Goal: Check status: Check status

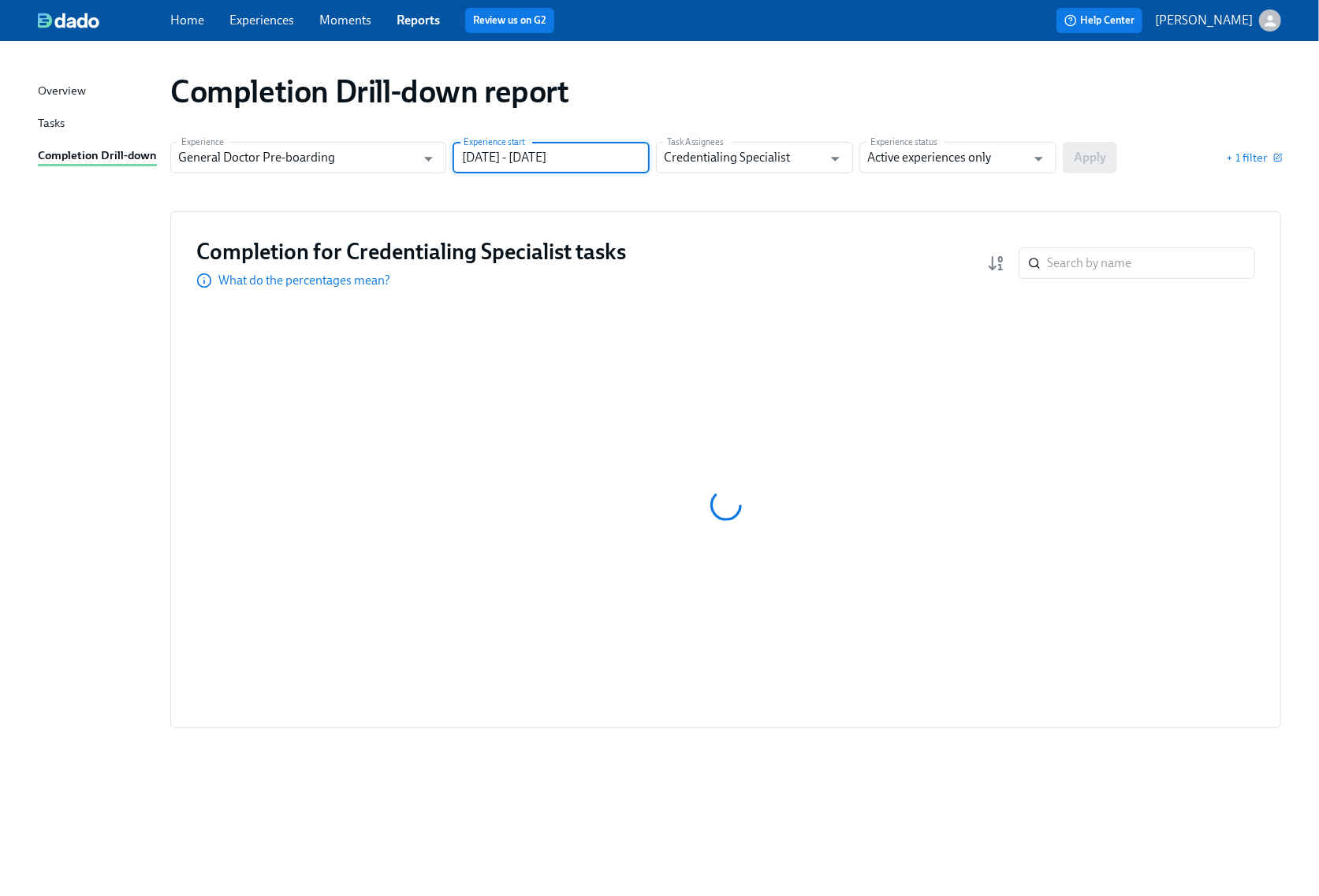
drag, startPoint x: 616, startPoint y: 158, endPoint x: 542, endPoint y: 158, distance: 74.0
click at [542, 158] on input "[DATE] - [DATE]" at bounding box center [551, 157] width 197 height 31
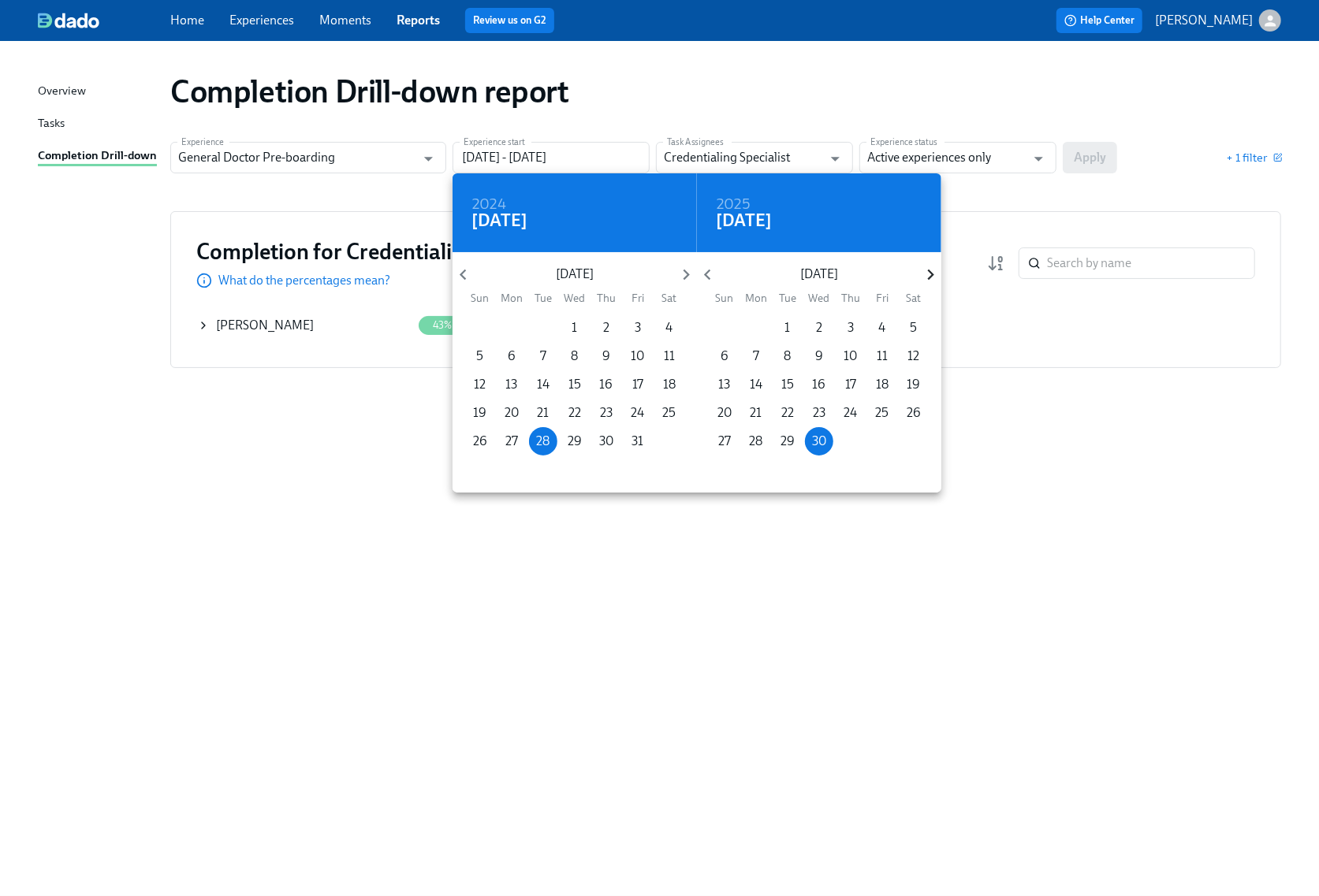
click at [931, 270] on icon "button" at bounding box center [930, 274] width 22 height 22
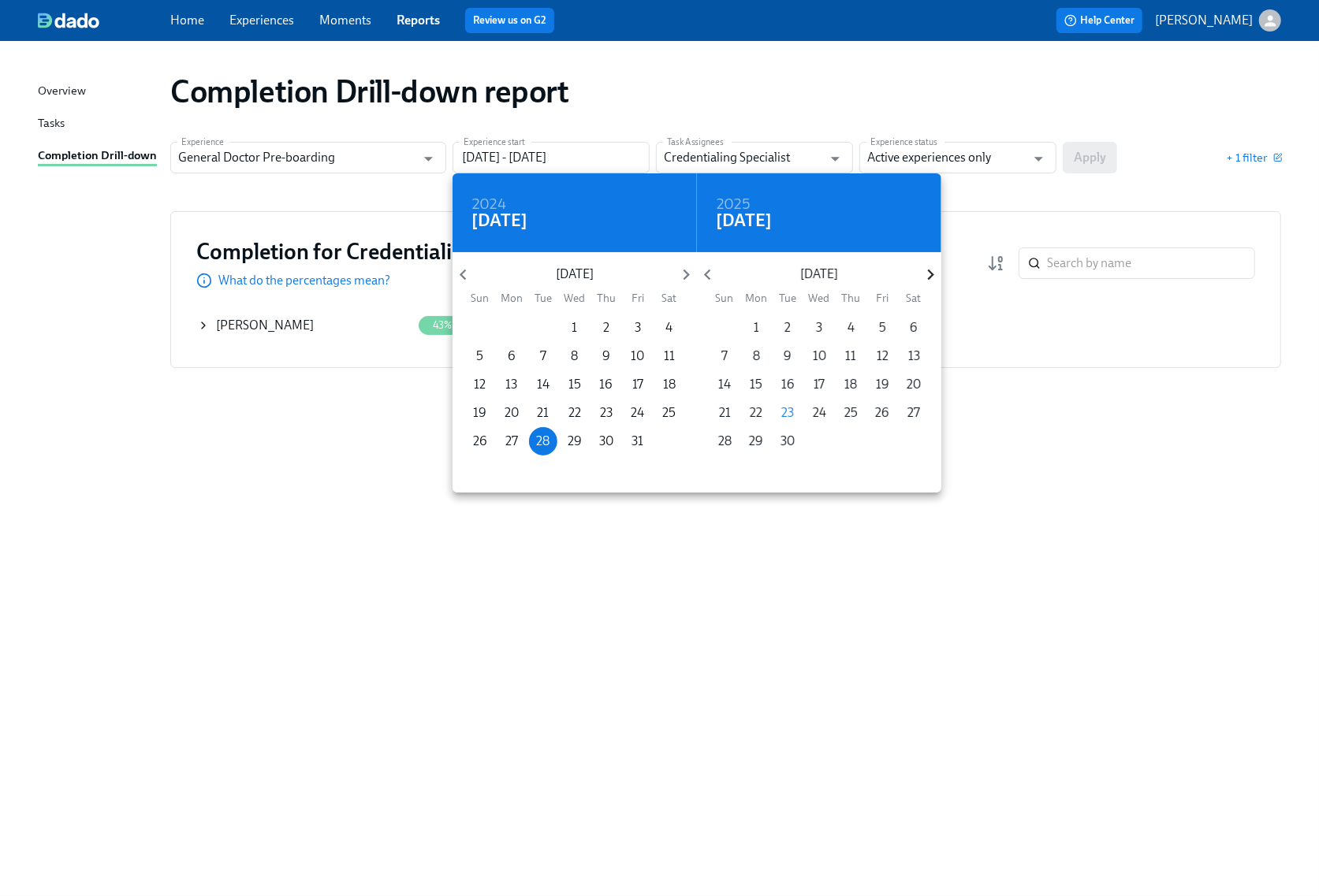
click at [931, 270] on icon "button" at bounding box center [930, 274] width 22 height 22
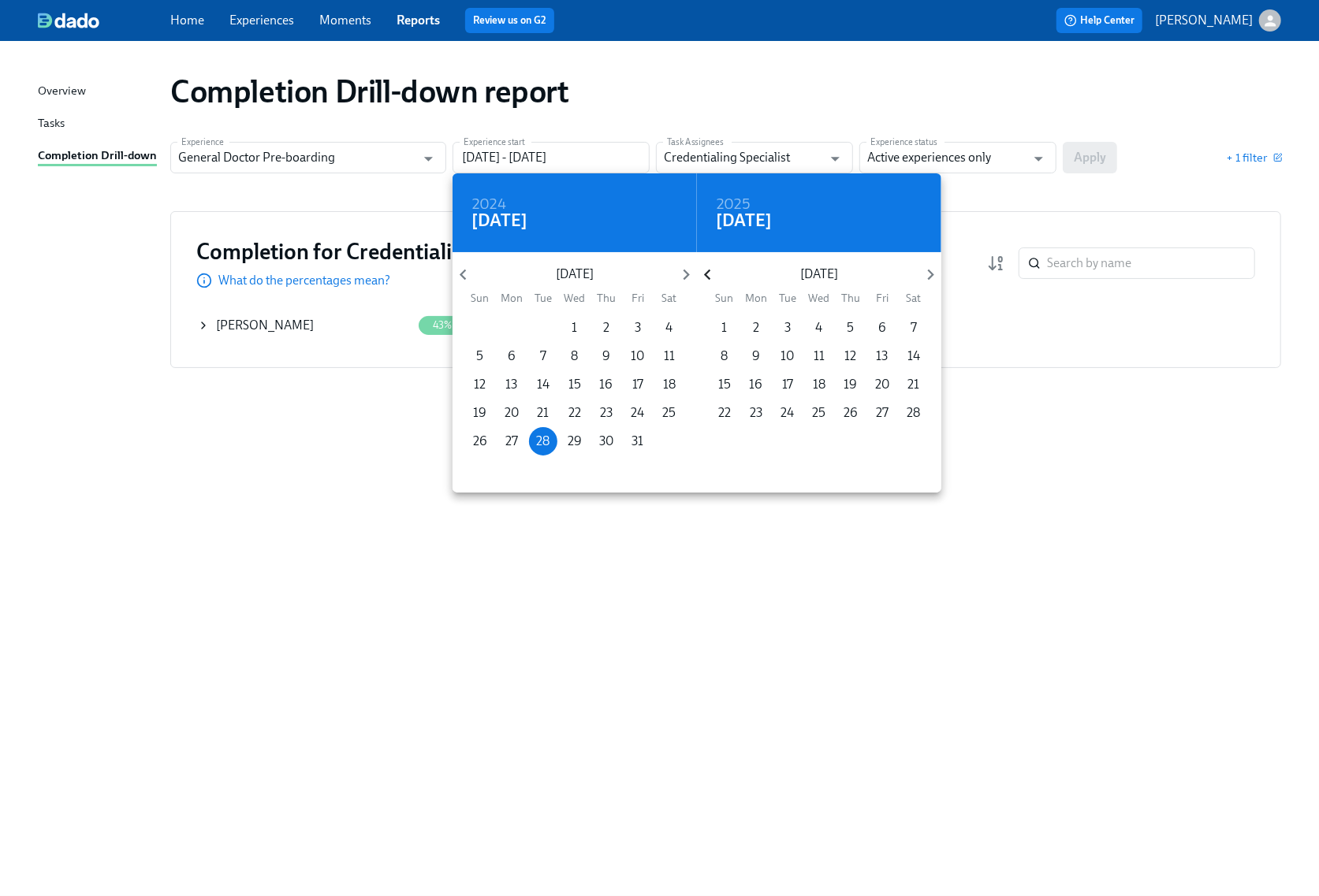
click at [708, 271] on icon "button" at bounding box center [707, 275] width 6 height 11
click at [908, 438] on p "31" at bounding box center [913, 442] width 12 height 18
type input "[DATE] - [DATE]"
click at [1088, 162] on div at bounding box center [659, 448] width 1319 height 896
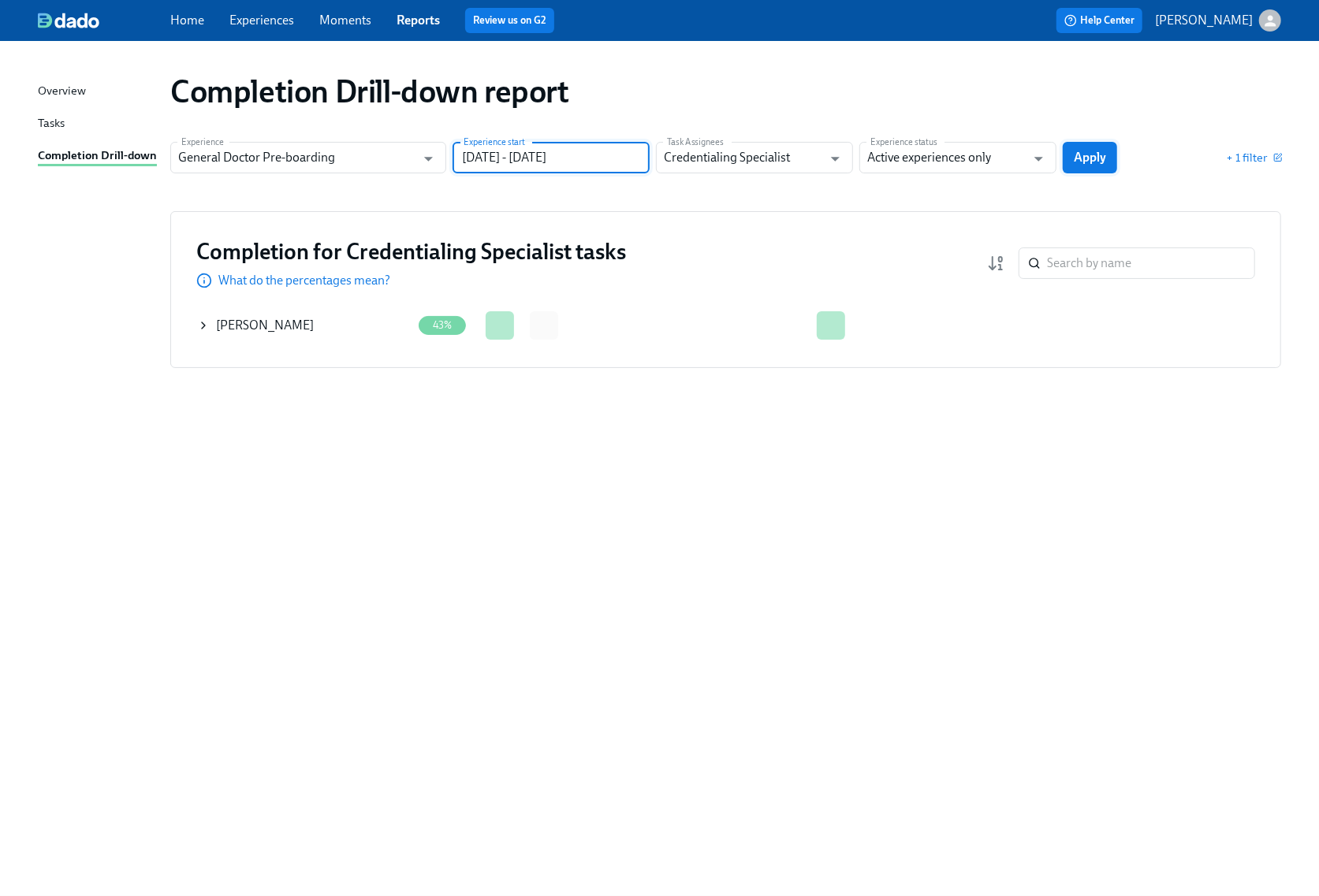
click at [1088, 158] on span "Apply" at bounding box center [1089, 158] width 32 height 16
click at [205, 326] on icon at bounding box center [203, 326] width 3 height 6
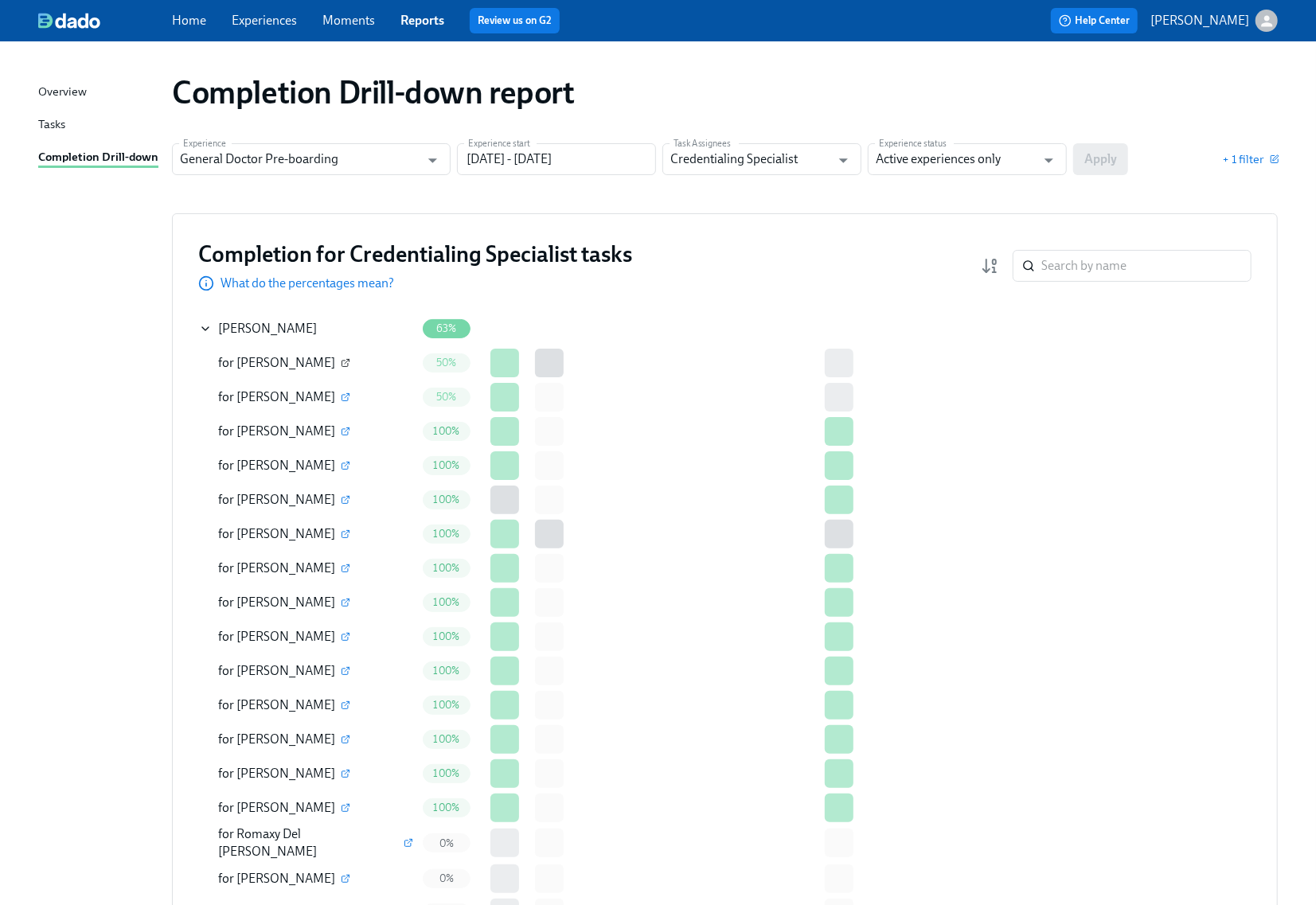
click at [345, 360] on icon "button" at bounding box center [347, 361] width 5 height 5
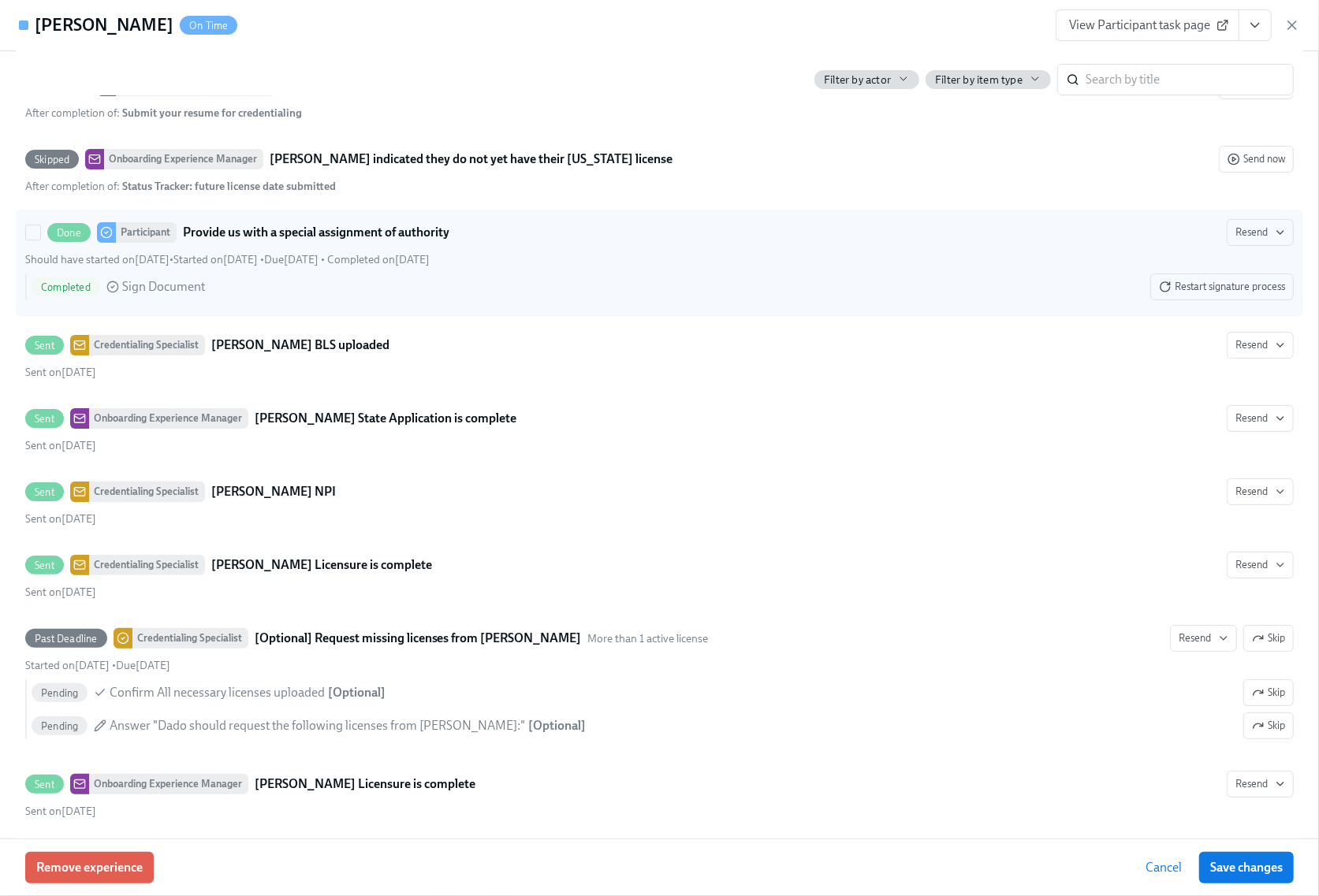
scroll to position [3994, 0]
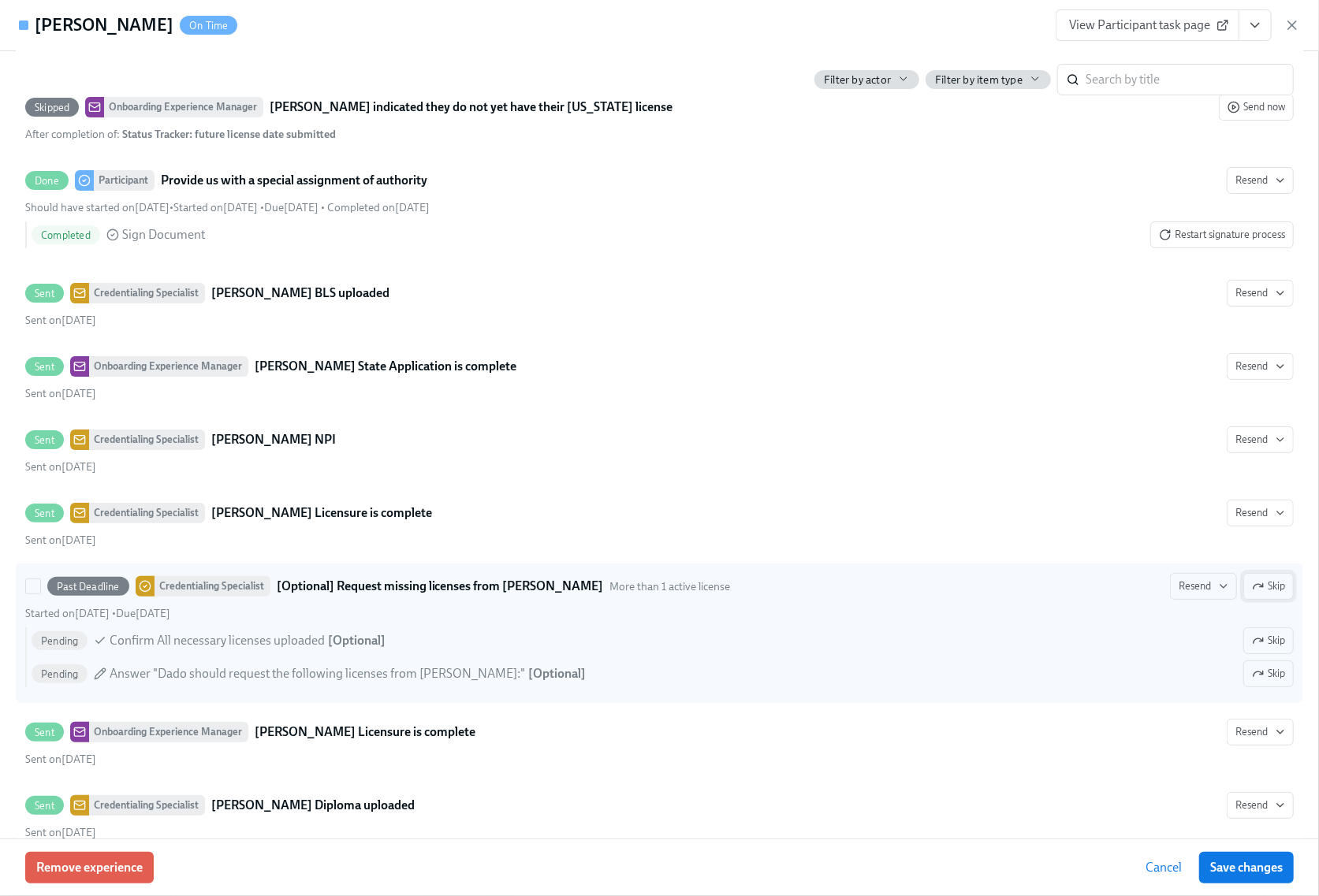
click at [1257, 594] on span "Skip" at bounding box center [1268, 586] width 33 height 16
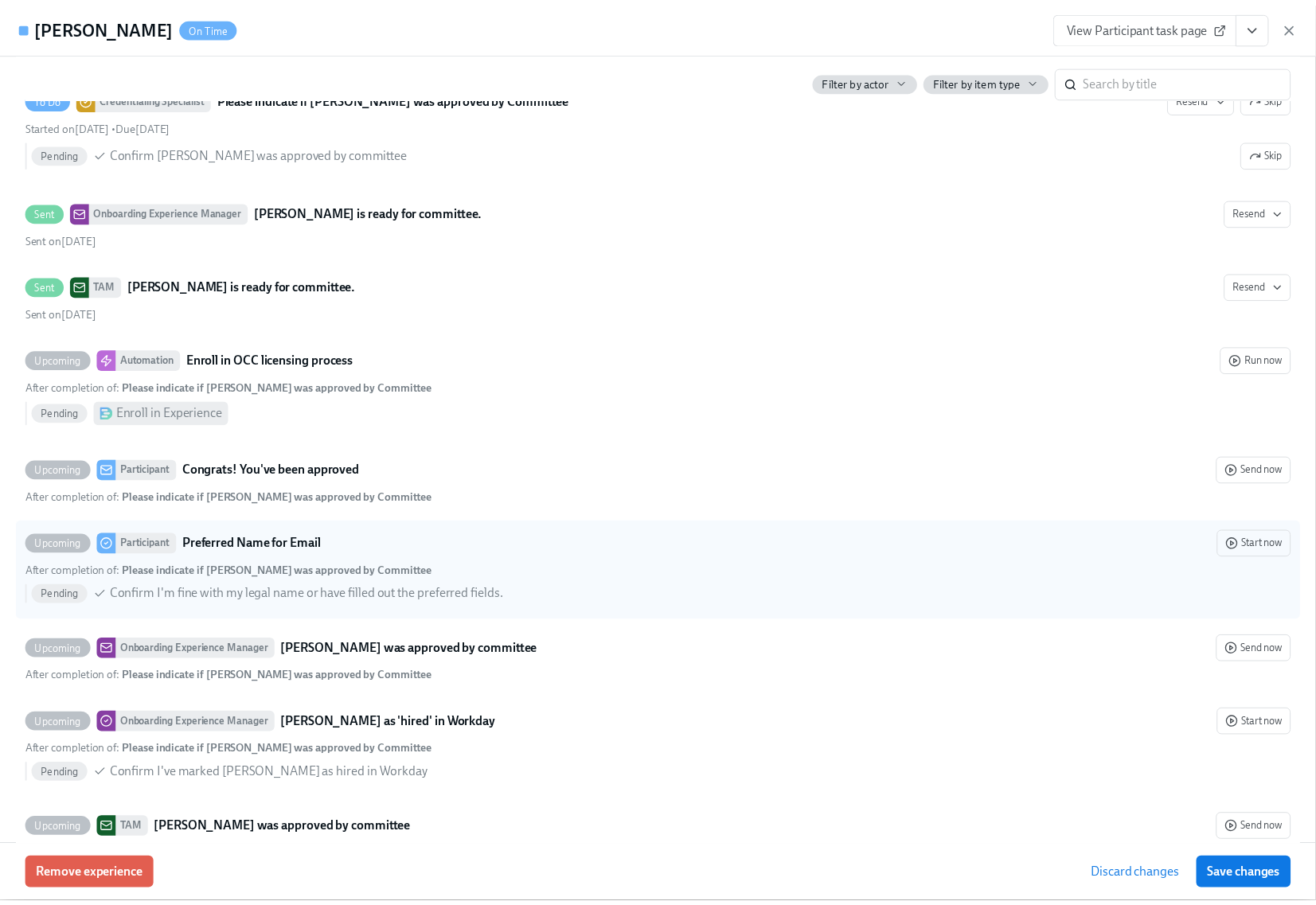
scroll to position [5087, 0]
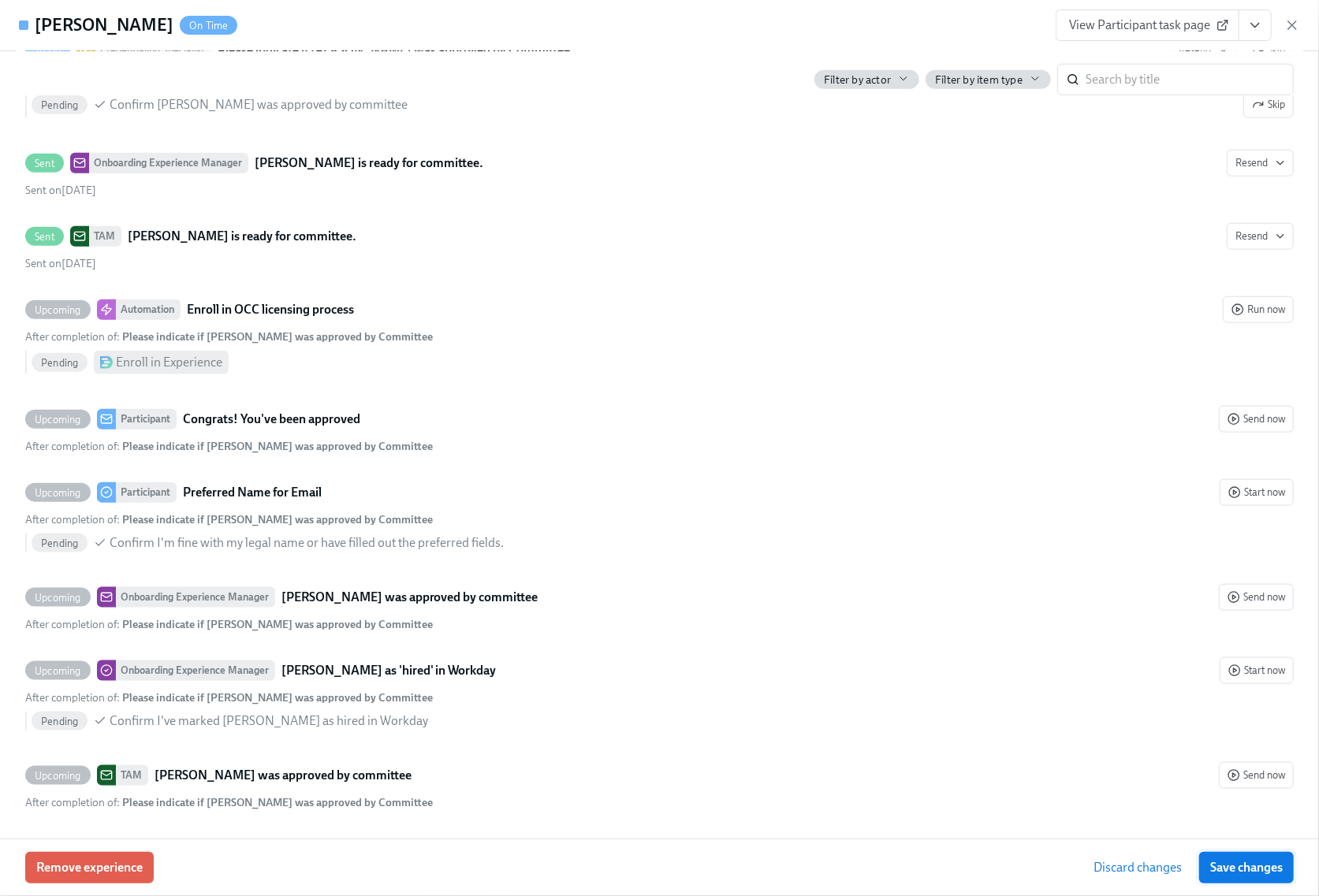
click at [1221, 861] on span "Save changes" at bounding box center [1246, 868] width 73 height 16
click at [1291, 26] on icon "button" at bounding box center [1292, 26] width 8 height 8
